Goal: Find specific page/section: Find specific page/section

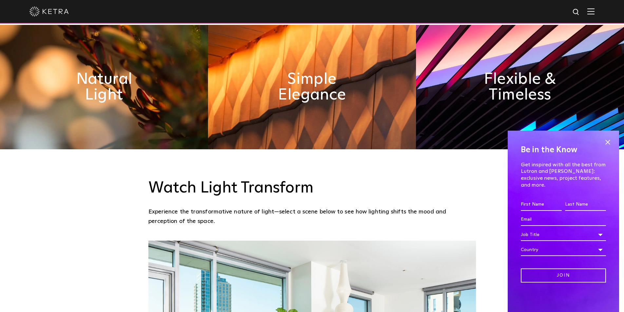
scroll to position [425, 0]
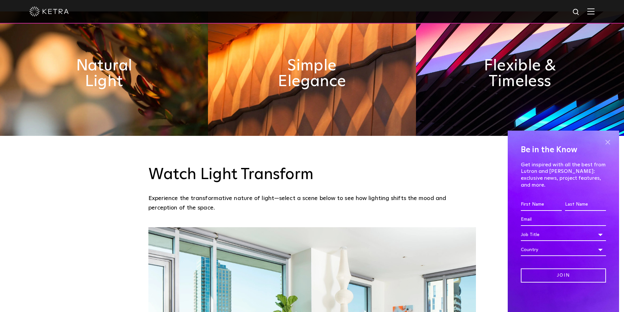
click at [607, 147] on span at bounding box center [607, 142] width 10 height 10
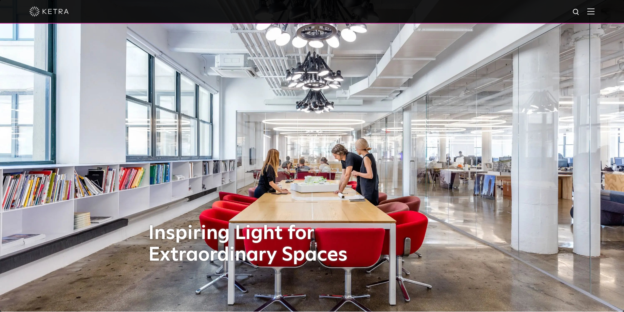
scroll to position [0, 0]
click at [51, 10] on img at bounding box center [48, 12] width 39 height 10
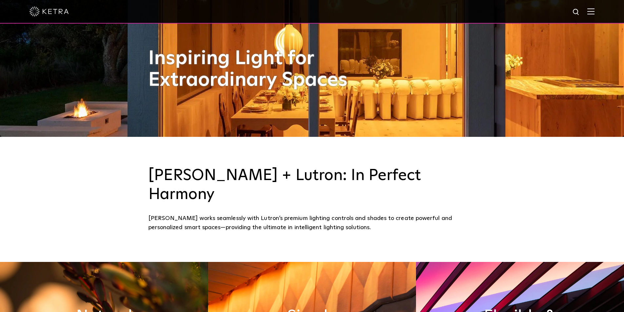
scroll to position [196, 0]
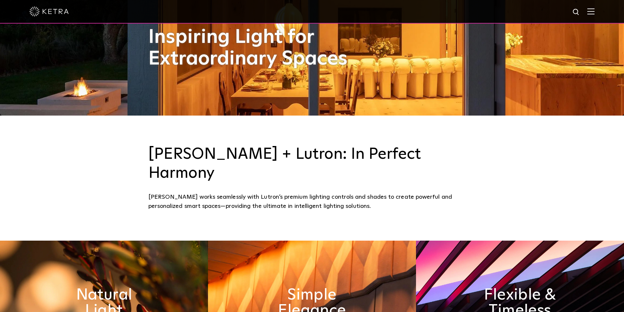
click at [594, 10] on img at bounding box center [590, 11] width 7 height 6
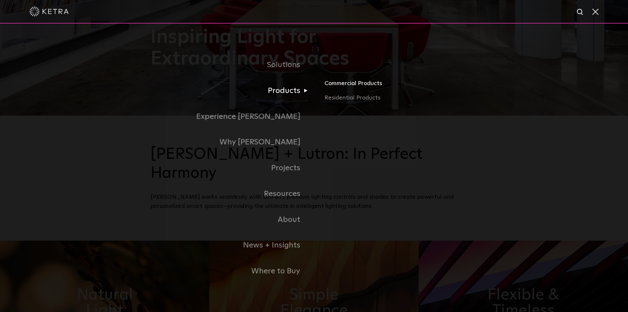
click at [350, 88] on link "Commercial Products" at bounding box center [401, 86] width 153 height 14
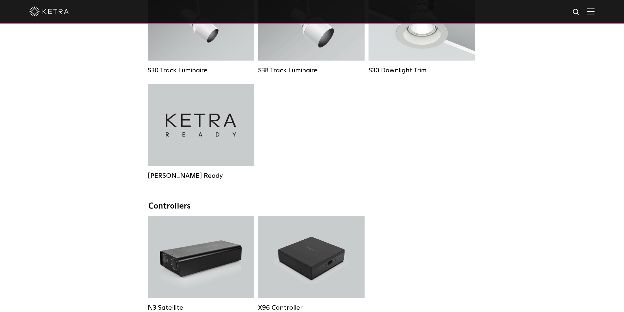
scroll to position [655, 0]
